Goal: Task Accomplishment & Management: Manage account settings

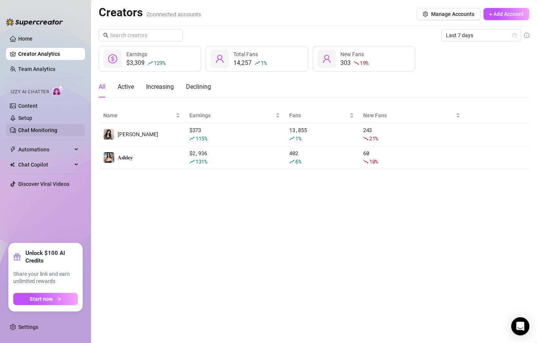
click at [46, 127] on link "Chat Monitoring" at bounding box center [37, 130] width 39 height 6
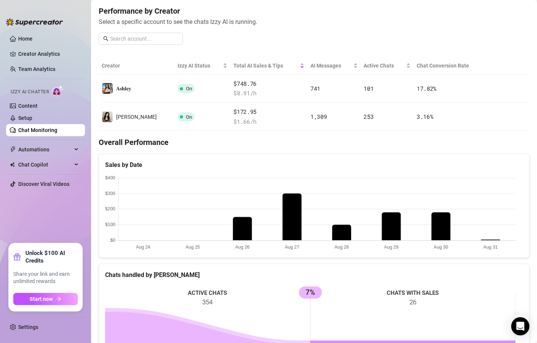
scroll to position [91, 0]
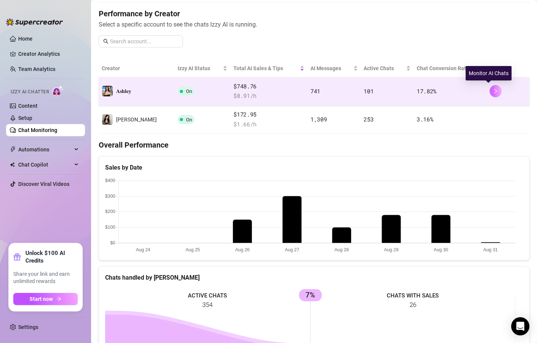
click at [493, 91] on icon "right" at bounding box center [495, 90] width 5 height 5
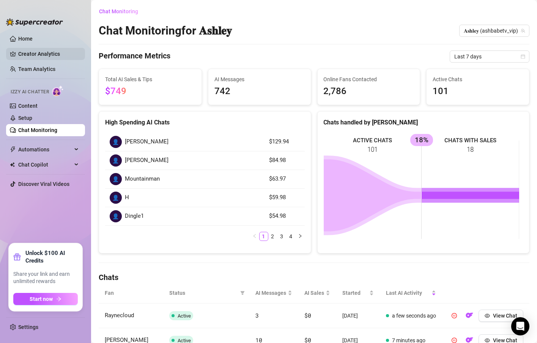
click at [51, 48] on link "Creator Analytics" at bounding box center [48, 54] width 61 height 12
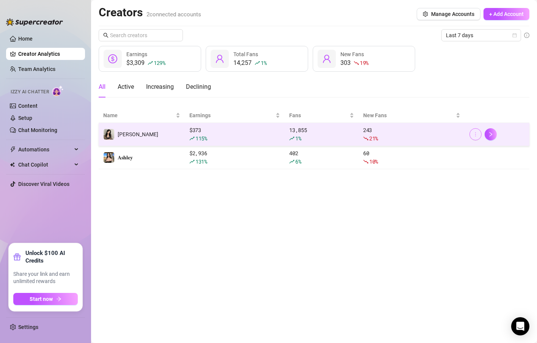
click at [474, 133] on icon "more" at bounding box center [475, 134] width 5 height 5
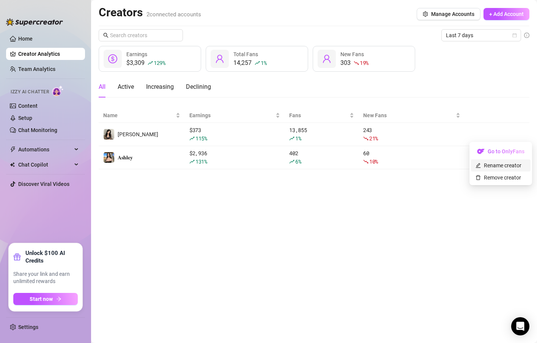
click at [490, 162] on link "Rename creator" at bounding box center [498, 165] width 46 height 6
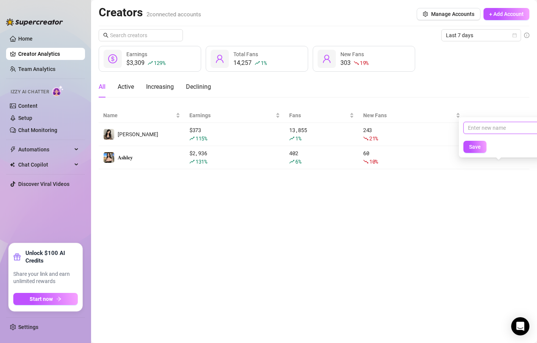
click at [483, 128] on input "text" at bounding box center [501, 128] width 77 height 12
type input "Free [PERSON_NAME]"
click at [479, 149] on span "Save" at bounding box center [475, 147] width 12 height 6
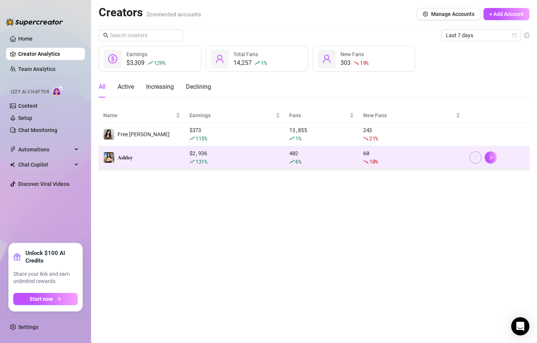
click at [473, 159] on icon "more" at bounding box center [475, 157] width 5 height 5
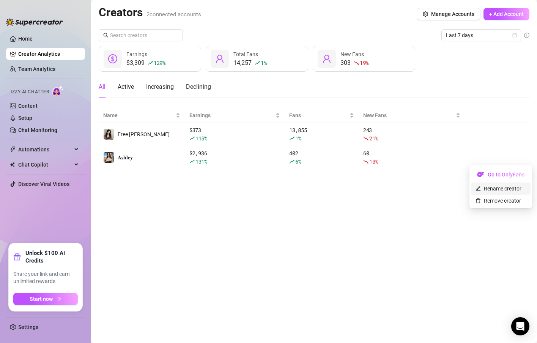
click at [488, 192] on link "Rename creator" at bounding box center [498, 188] width 46 height 6
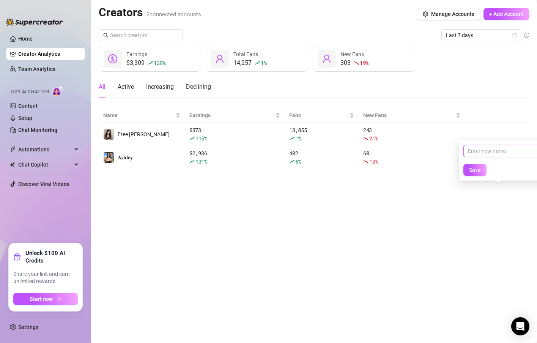
click at [477, 146] on input "text" at bounding box center [501, 151] width 77 height 12
type input "[PERSON_NAME]"
click at [481, 166] on button "Save" at bounding box center [474, 170] width 23 height 12
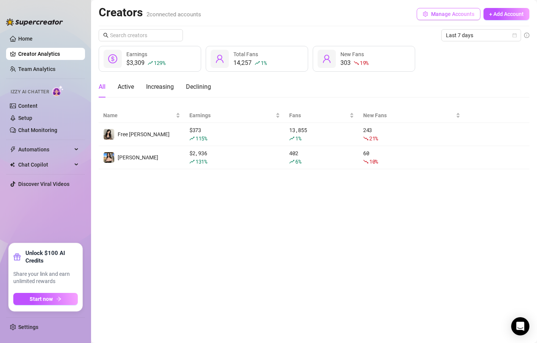
click at [437, 15] on span "Manage Accounts" at bounding box center [452, 14] width 43 height 6
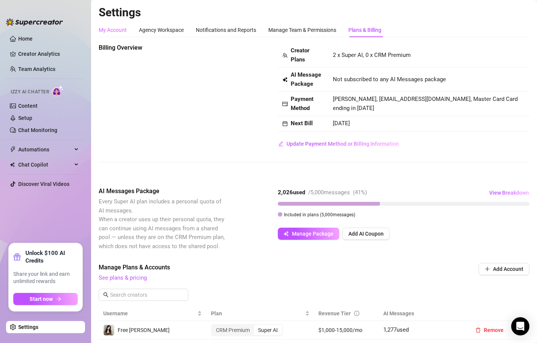
click at [116, 33] on div "My Account" at bounding box center [113, 30] width 28 height 14
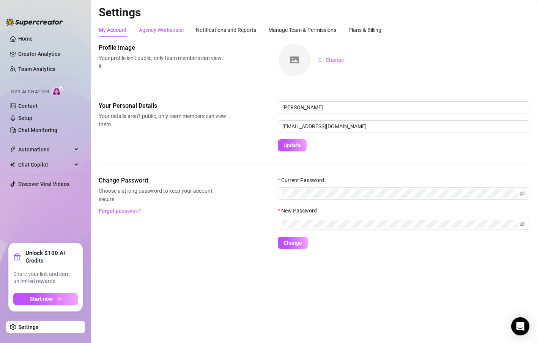
click at [179, 31] on div "Agency Workspace" at bounding box center [161, 30] width 45 height 8
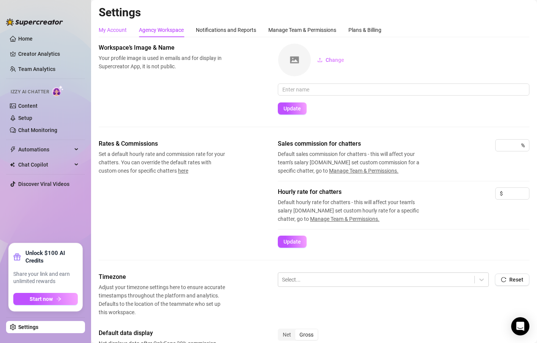
click at [116, 27] on div "My Account" at bounding box center [113, 30] width 28 height 8
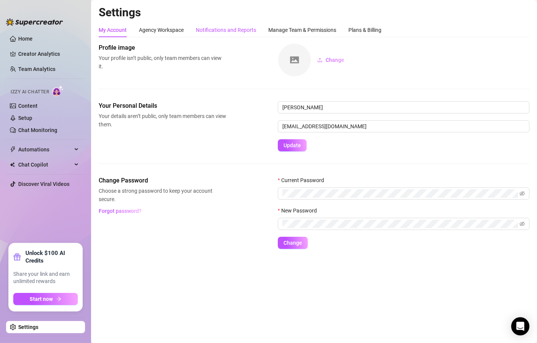
click at [234, 31] on div "Notifications and Reports" at bounding box center [226, 30] width 60 height 8
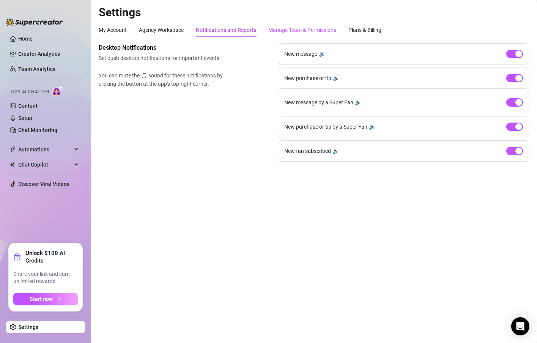
click at [287, 33] on div "Manage Team & Permissions" at bounding box center [302, 30] width 68 height 8
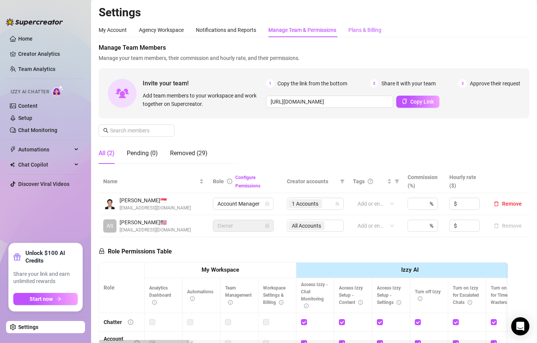
click at [375, 31] on div "Plans & Billing" at bounding box center [364, 30] width 33 height 8
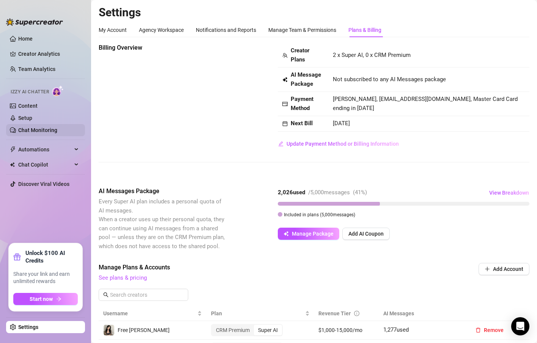
click at [36, 133] on link "Chat Monitoring" at bounding box center [37, 130] width 39 height 6
